Goal: Task Accomplishment & Management: Use online tool/utility

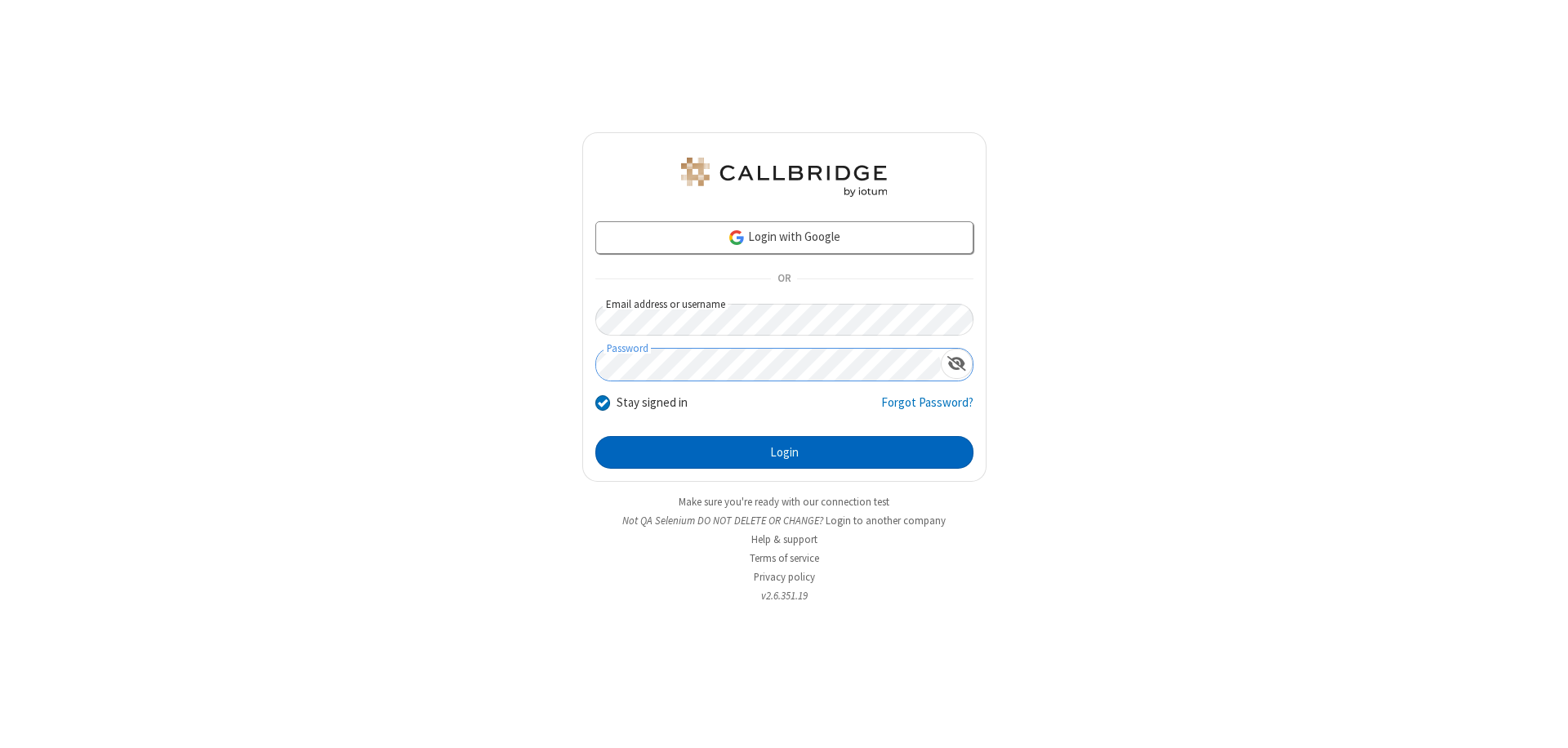
click at [784, 452] on button "Login" at bounding box center [784, 451] width 378 height 32
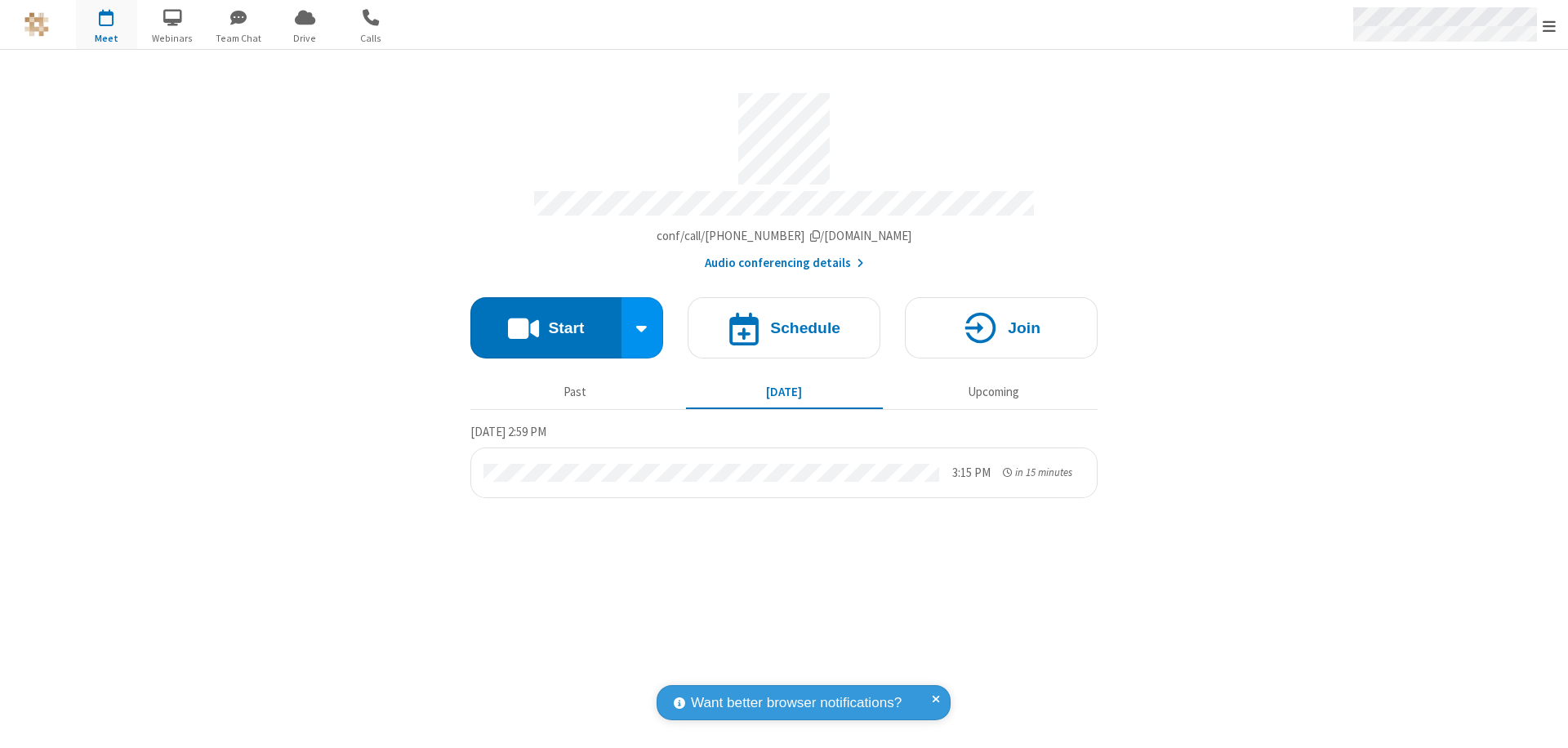
click at [1549, 25] on span "Open menu" at bounding box center [1549, 26] width 13 height 17
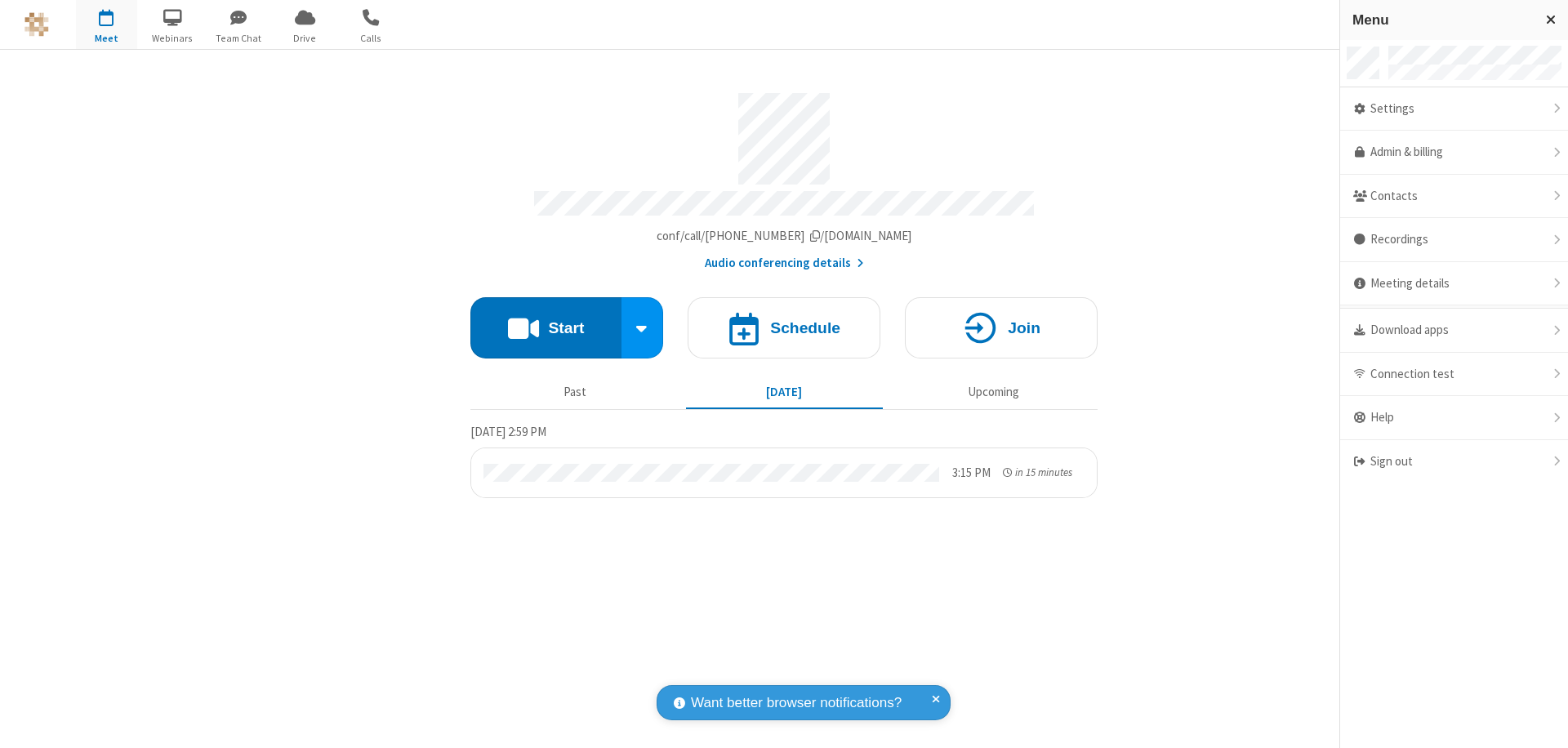
click at [304, 38] on span "Drive" at bounding box center [305, 38] width 61 height 15
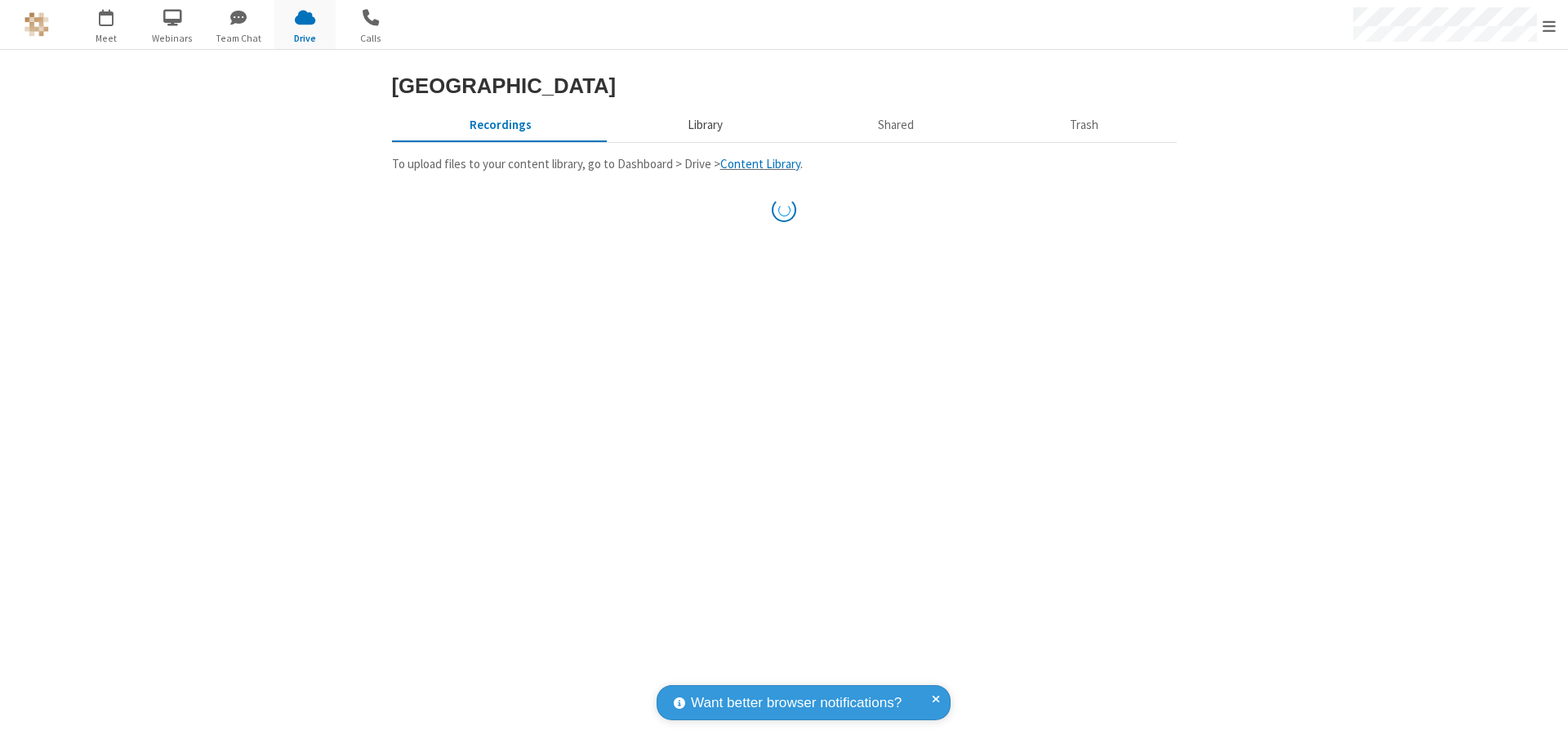
click at [702, 140] on button "Library" at bounding box center [705, 124] width 191 height 31
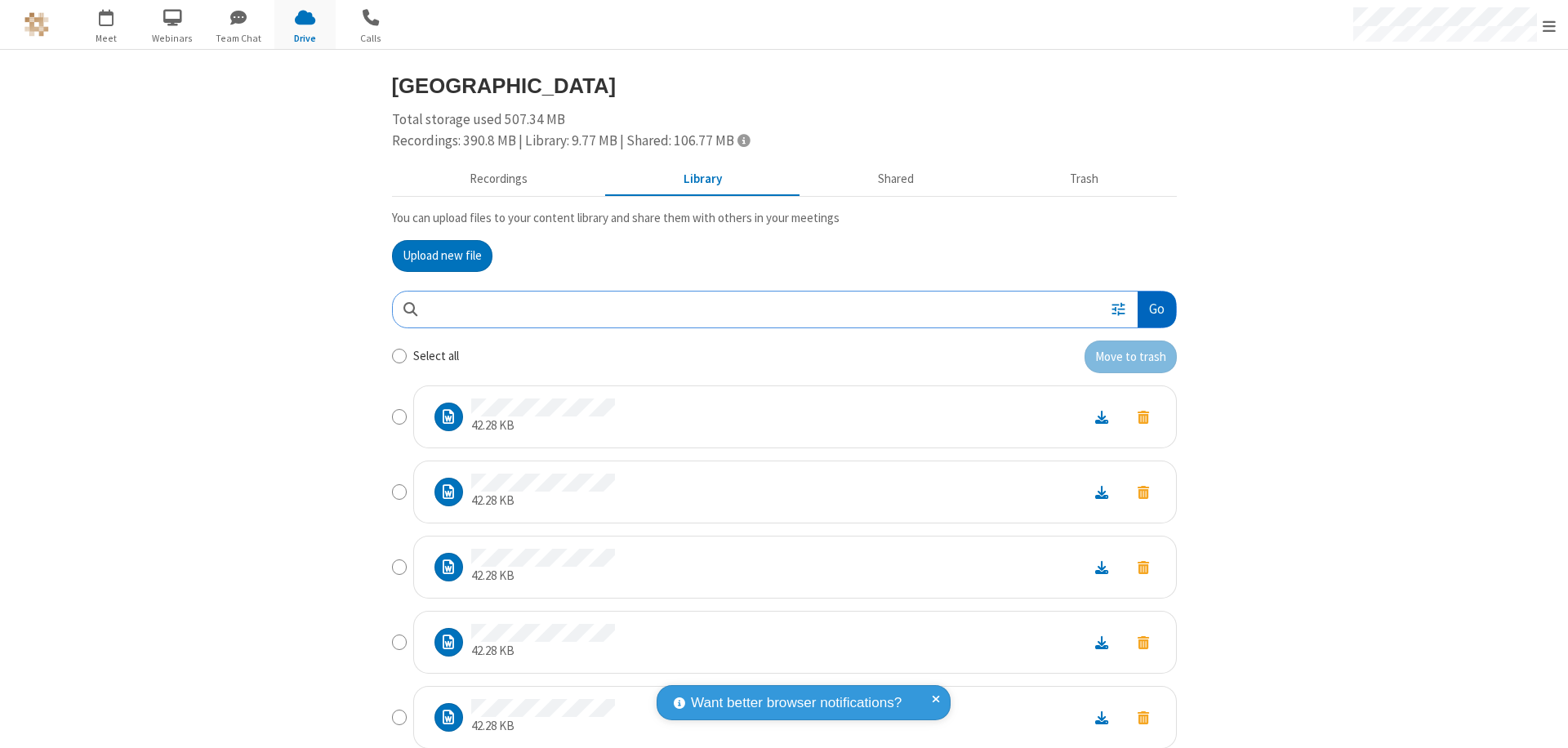
click at [1150, 309] on button "Go" at bounding box center [1156, 310] width 38 height 37
click at [435, 256] on button "Upload new file" at bounding box center [442, 256] width 100 height 32
